Goal: Information Seeking & Learning: Check status

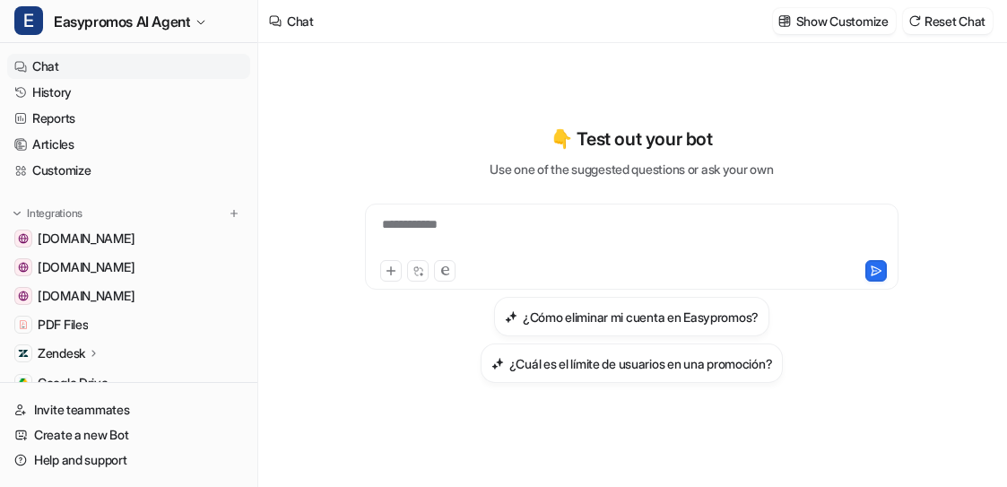
type textarea "**********"
click at [48, 94] on link "History" at bounding box center [128, 92] width 243 height 25
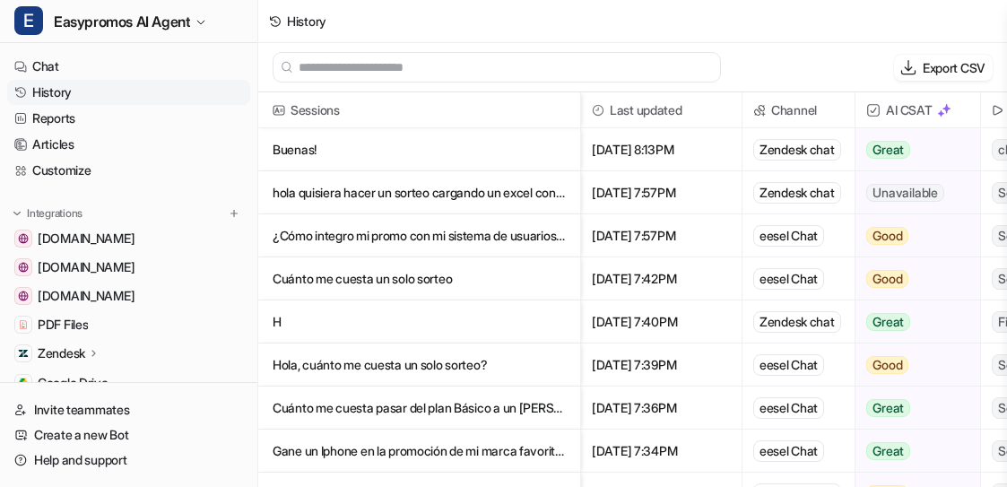
click at [423, 200] on p "hola quisiera hacer un sorteo cargando un excel con los datos ya escritos de los" at bounding box center [419, 192] width 293 height 43
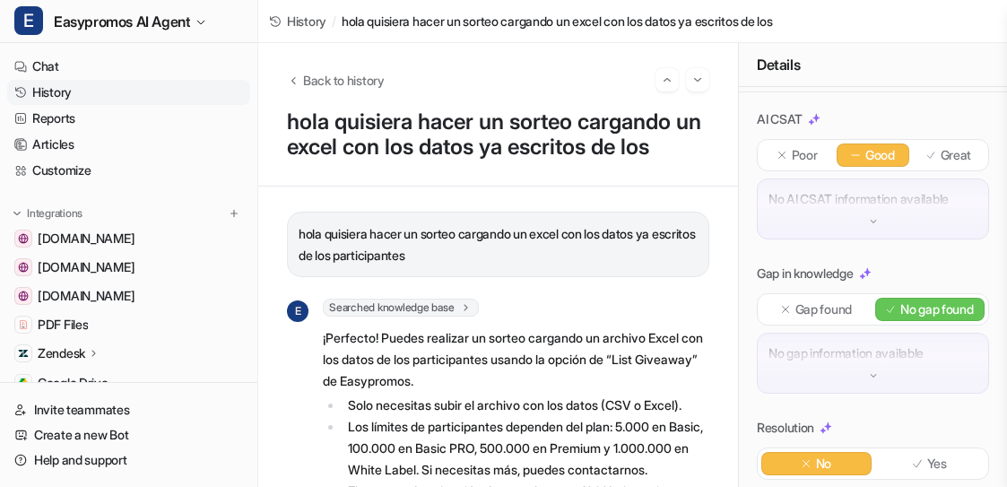
scroll to position [310, 0]
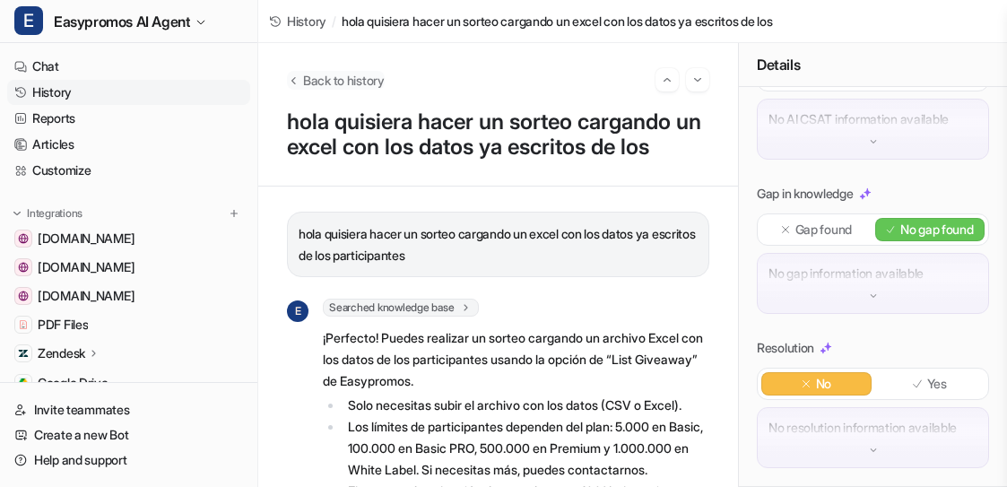
click at [321, 77] on span "Back to history" at bounding box center [344, 80] width 82 height 19
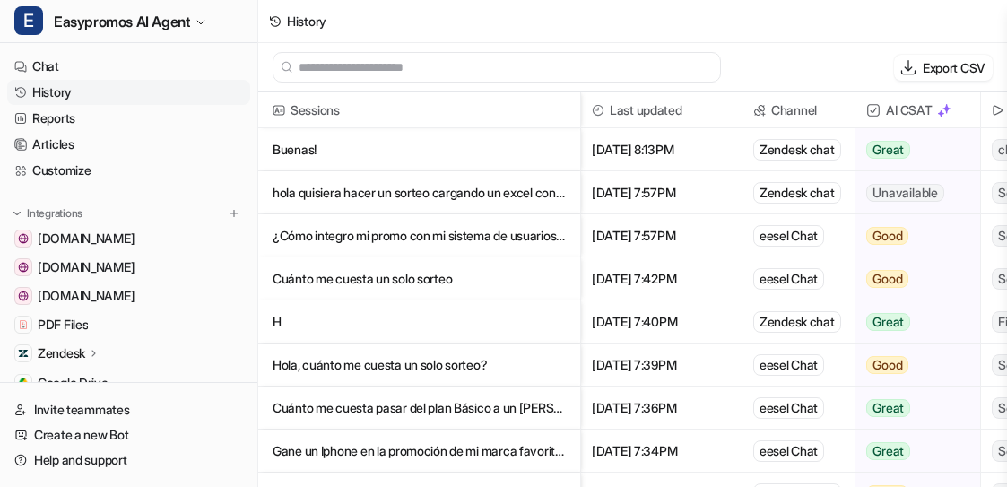
click at [305, 152] on p "Buenas!" at bounding box center [419, 149] width 293 height 43
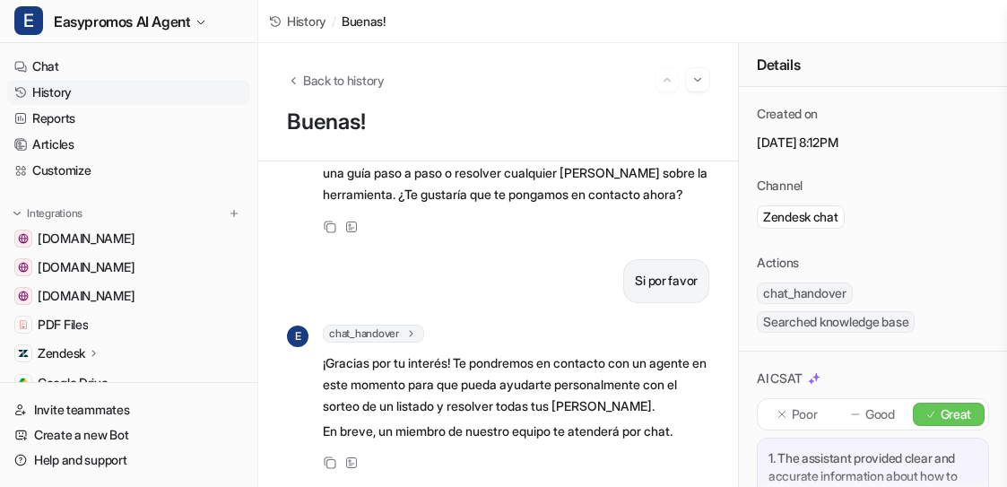
scroll to position [993, 0]
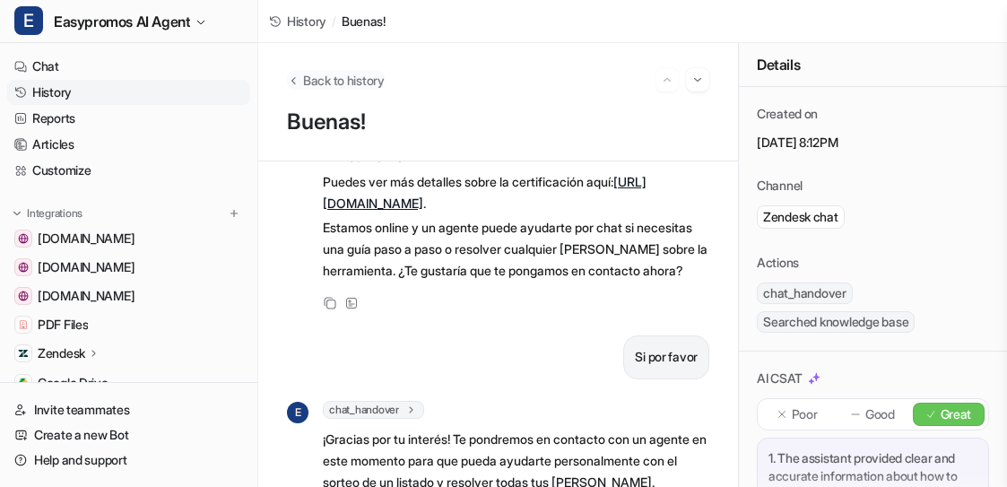
click at [293, 80] on icon "Back to history" at bounding box center [293, 80] width 13 height 13
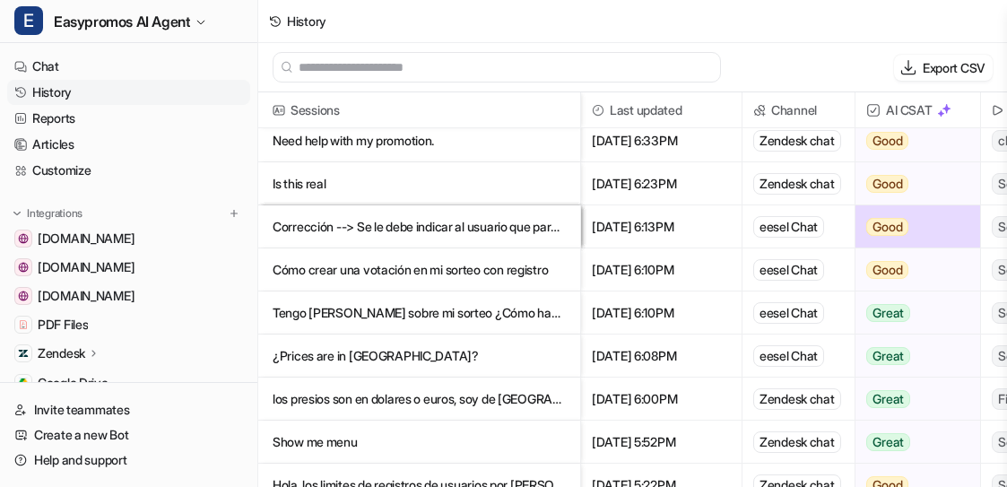
scroll to position [348, 0]
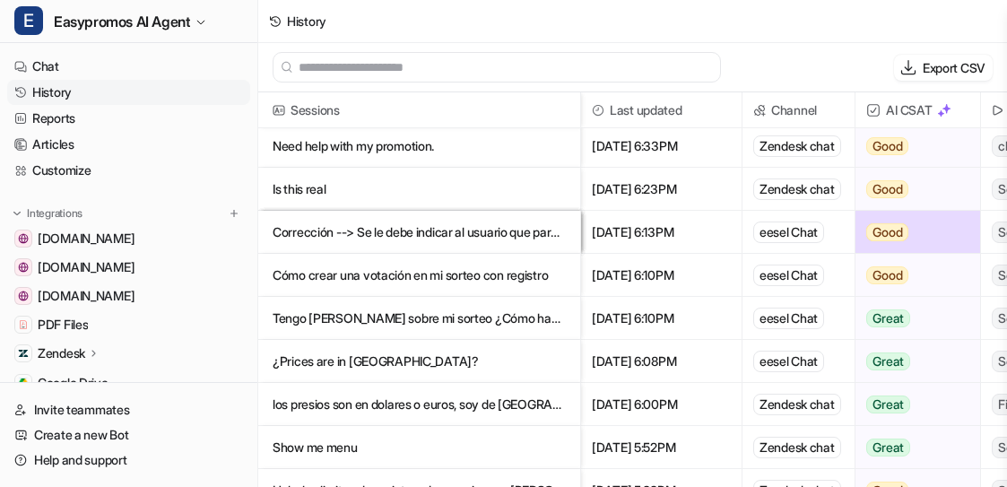
click at [469, 234] on p "Corrección --> Se le debe indicar al usuario que para poder abrir votación, debe" at bounding box center [419, 232] width 293 height 43
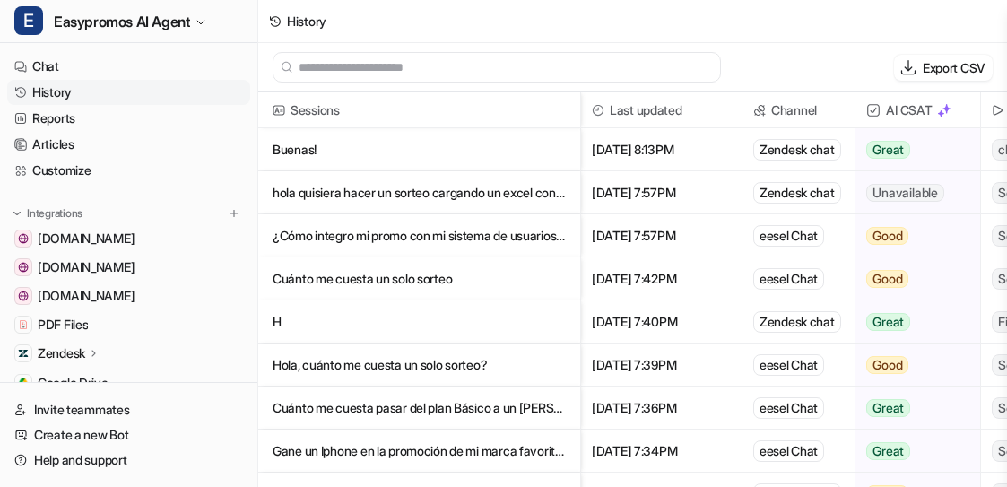
click at [412, 317] on p "H" at bounding box center [419, 321] width 293 height 43
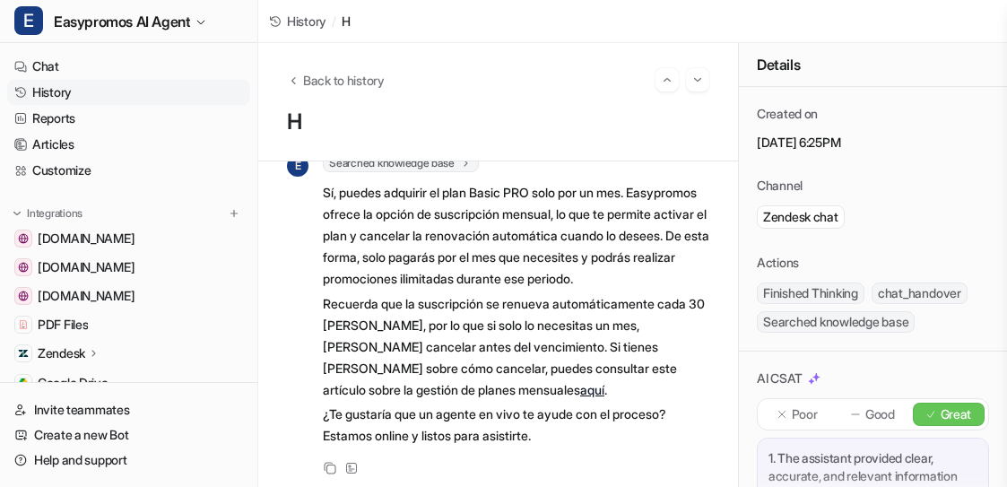
scroll to position [1971, 0]
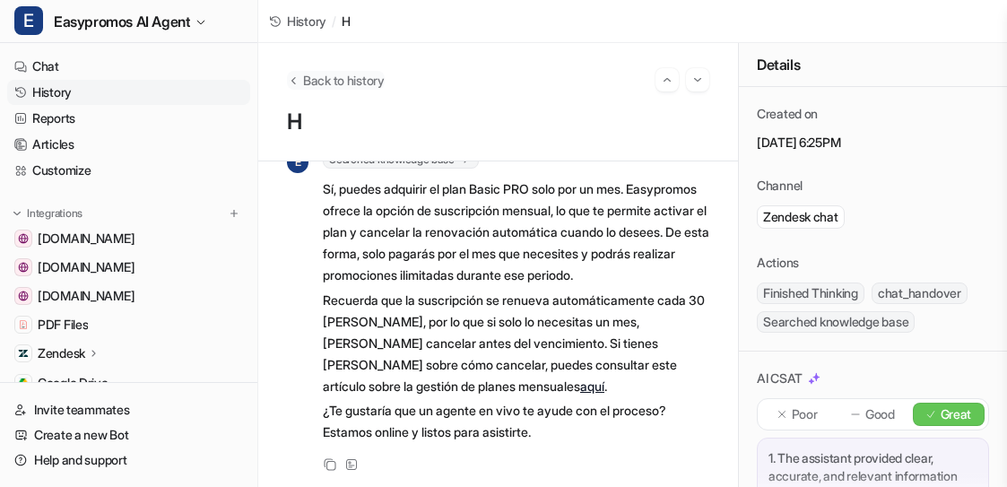
click at [322, 79] on span "Back to history" at bounding box center [344, 80] width 82 height 19
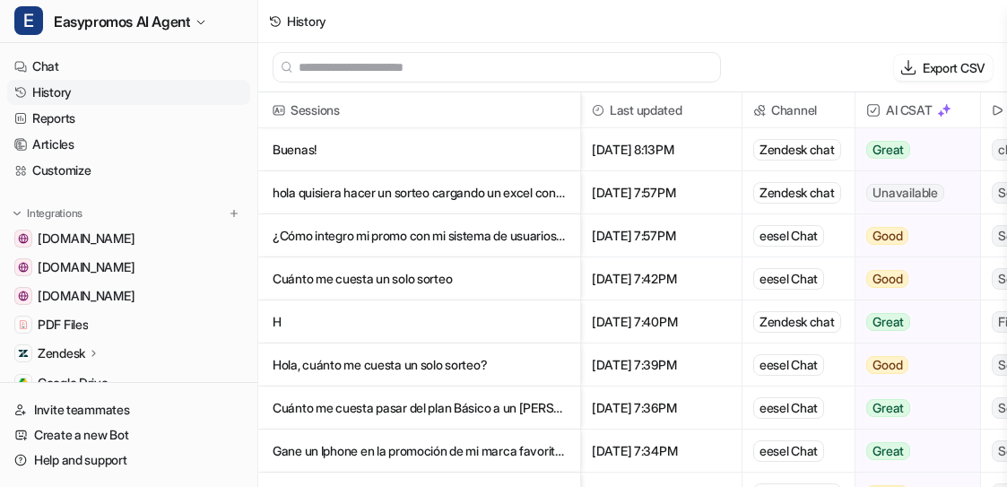
click at [440, 233] on p "¿Cómo integro mi promo con mi sistema de usuarios? No necesito los datos de los" at bounding box center [419, 235] width 293 height 43
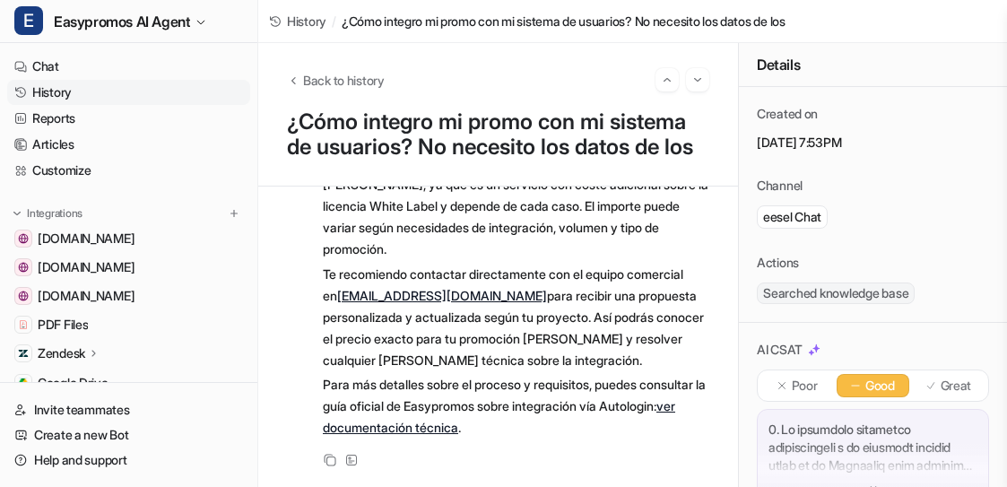
scroll to position [2838, 0]
click at [334, 73] on span "Back to history" at bounding box center [344, 80] width 82 height 19
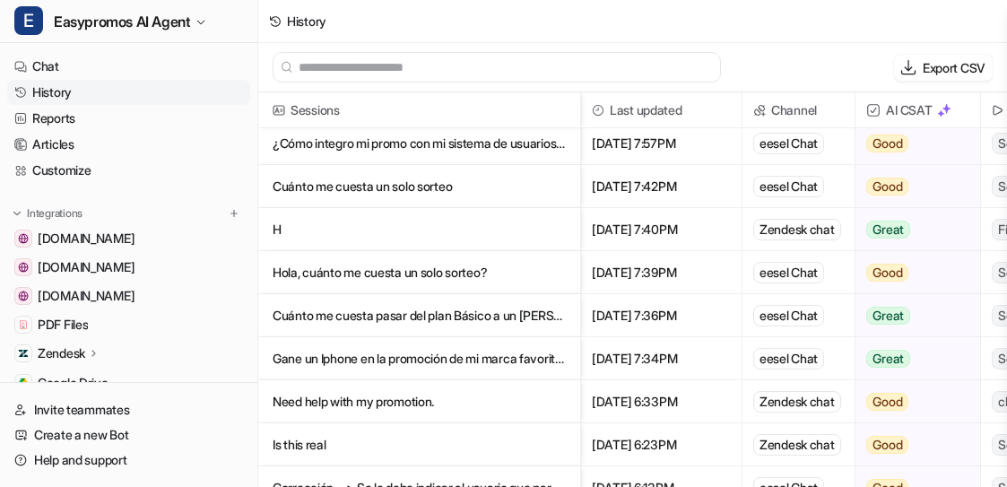
scroll to position [93, 0]
click at [462, 360] on p "Gane un Iphone en la promoción de mi marca favorita ¿Cuándo me lo váis a enviar?" at bounding box center [419, 357] width 293 height 43
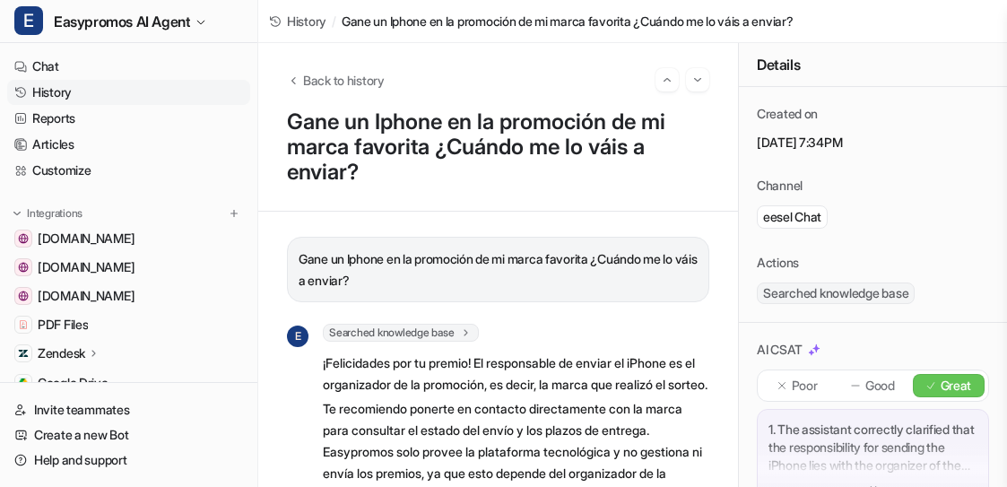
scroll to position [156, 0]
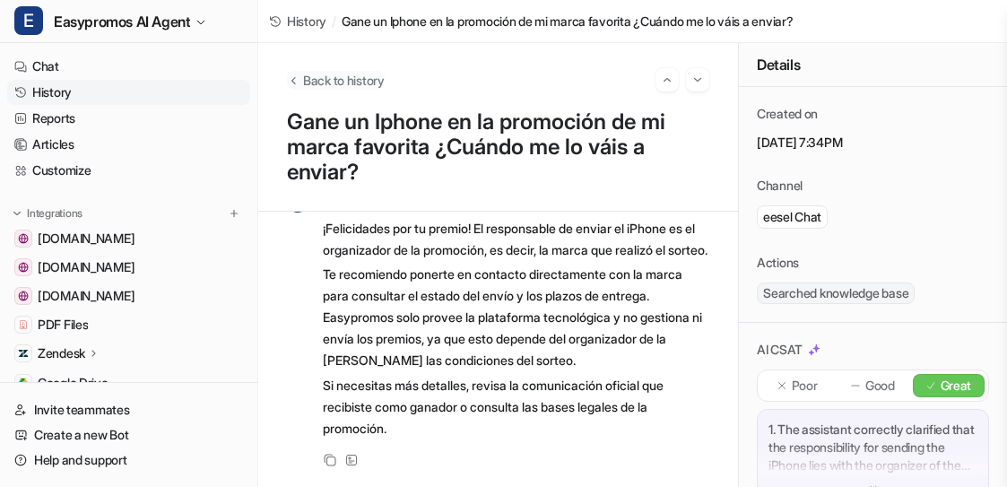
click at [340, 85] on span "Back to history" at bounding box center [344, 80] width 82 height 19
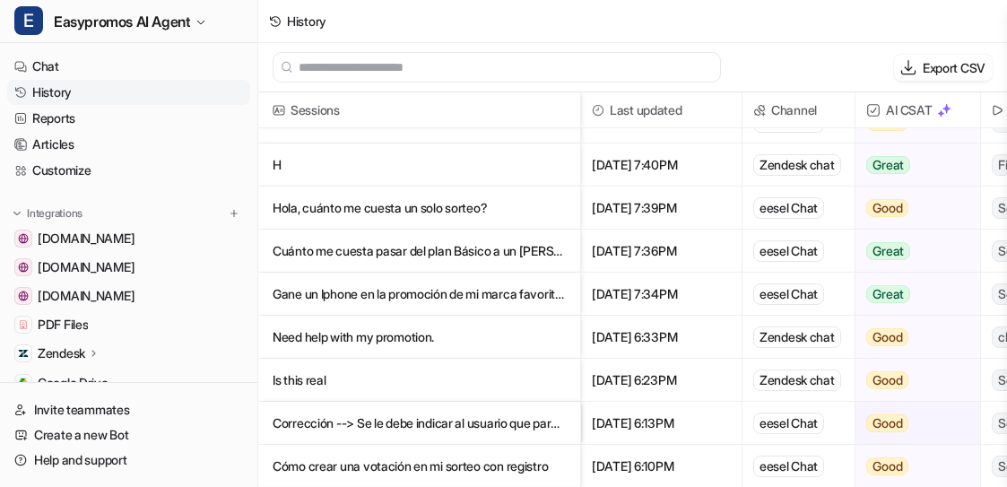
scroll to position [216, 0]
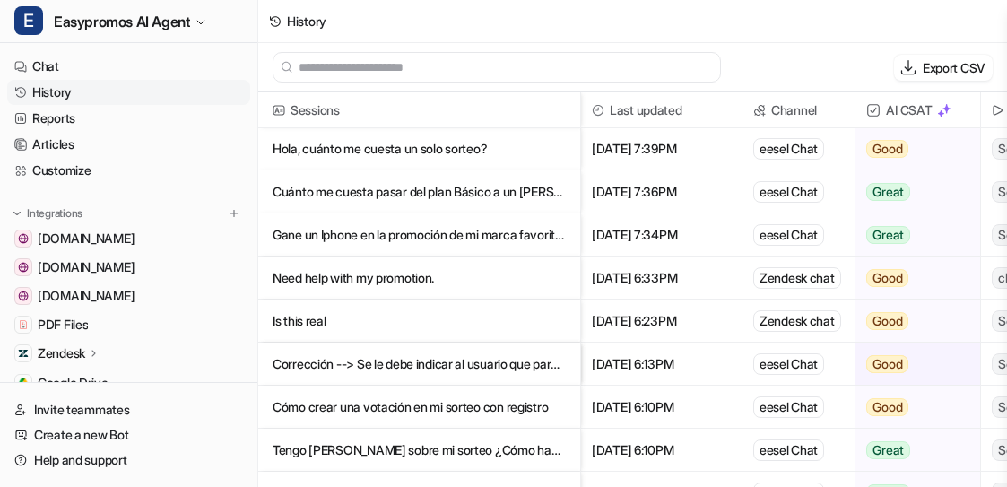
click at [400, 276] on p "Need help with my promotion." at bounding box center [419, 277] width 293 height 43
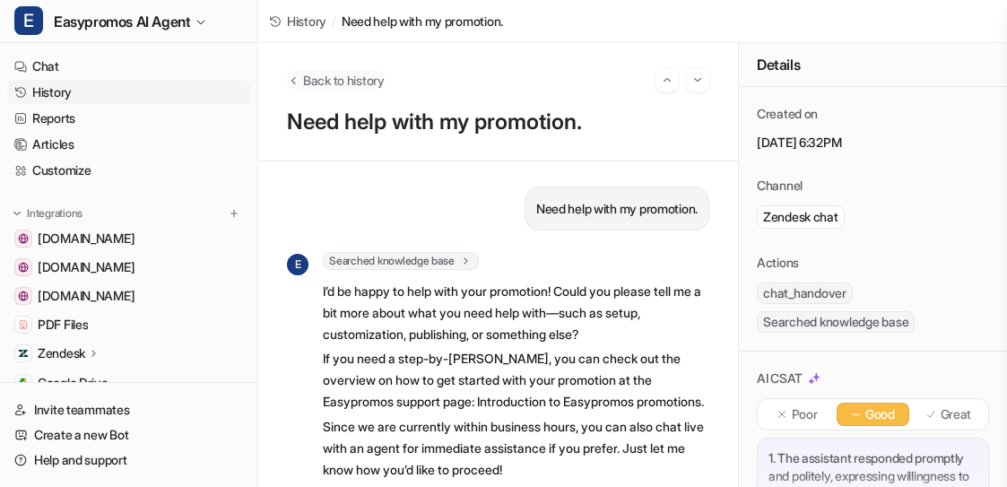
click at [296, 82] on icon "Back to history" at bounding box center [293, 80] width 13 height 13
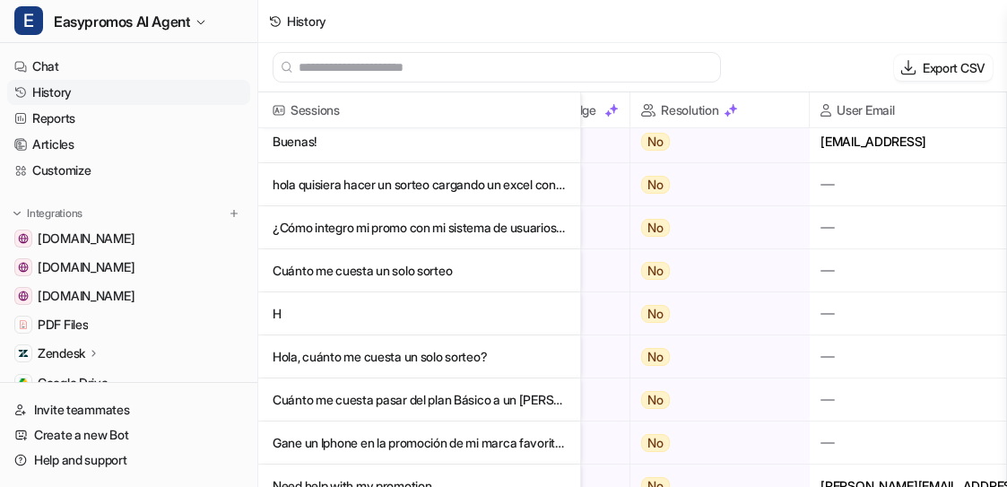
scroll to position [0, 803]
